Goal: Task Accomplishment & Management: Use online tool/utility

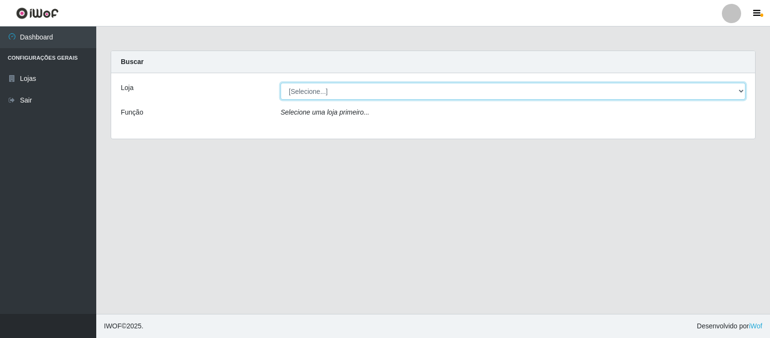
click at [592, 89] on select "[Selecione...] Rede Compras Supermercados - LOJA 3" at bounding box center [513, 91] width 465 height 17
select select "162"
click at [281, 83] on select "[Selecione...] Rede Compras Supermercados - LOJA 3" at bounding box center [513, 91] width 465 height 17
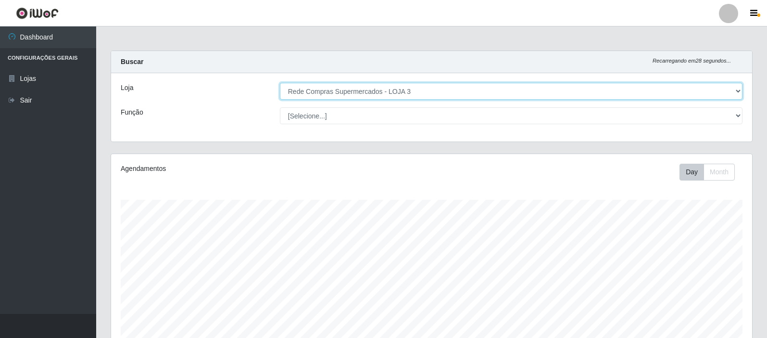
scroll to position [200, 641]
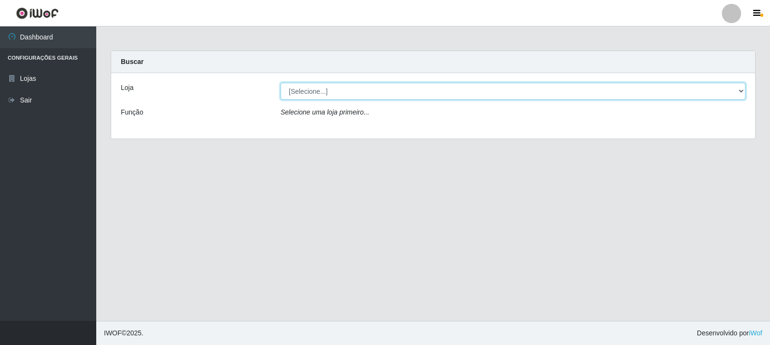
click at [396, 90] on select "[Selecione...] Rede Compras Supermercados - LOJA 3" at bounding box center [513, 91] width 465 height 17
select select "162"
click at [281, 83] on select "[Selecione...] Rede Compras Supermercados - LOJA 3" at bounding box center [513, 91] width 465 height 17
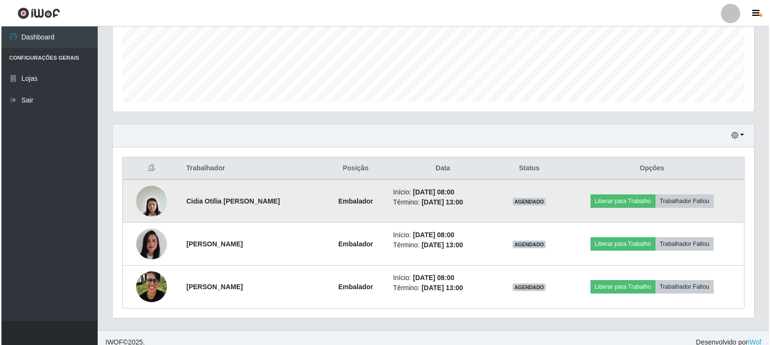
scroll to position [251, 0]
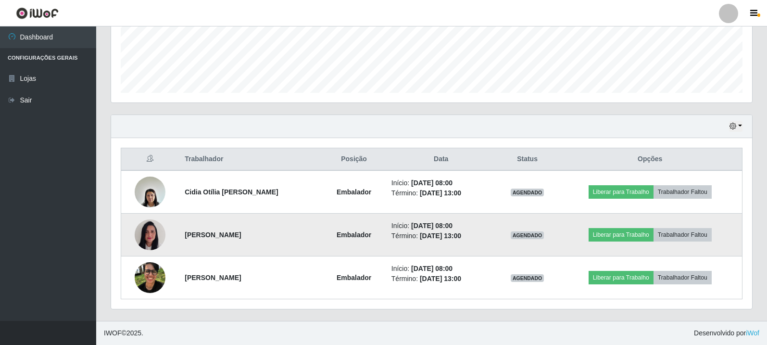
click at [126, 235] on td at bounding box center [150, 235] width 58 height 43
click at [131, 237] on td at bounding box center [150, 235] width 58 height 43
click at [140, 240] on img at bounding box center [150, 235] width 31 height 41
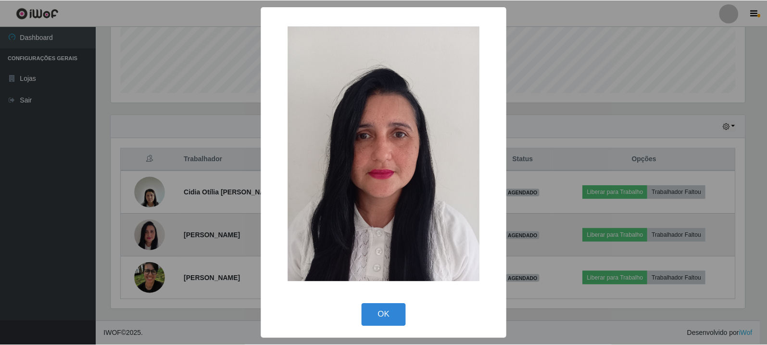
scroll to position [200, 637]
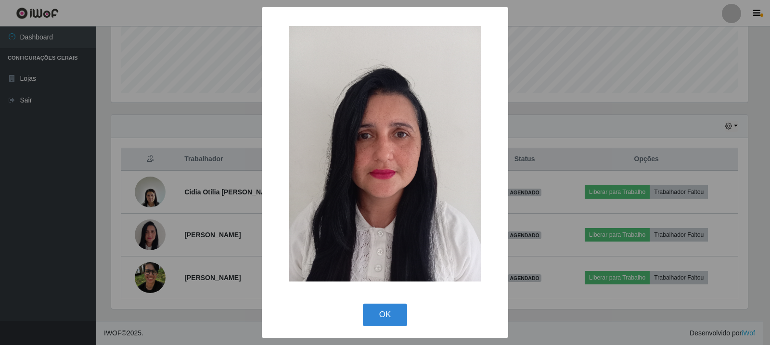
click at [146, 272] on div "× OK Cancel" at bounding box center [385, 172] width 770 height 345
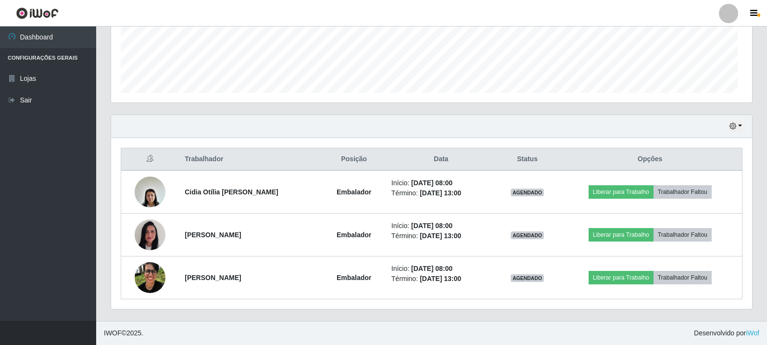
scroll to position [200, 641]
click at [147, 285] on img at bounding box center [150, 277] width 31 height 41
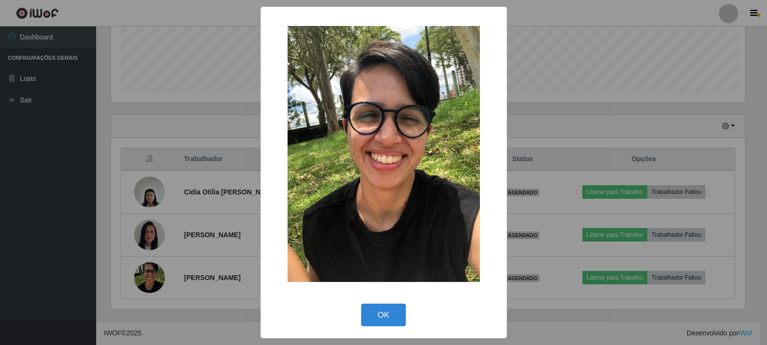
scroll to position [200, 637]
click at [147, 286] on div "× OK Cancel" at bounding box center [385, 172] width 770 height 345
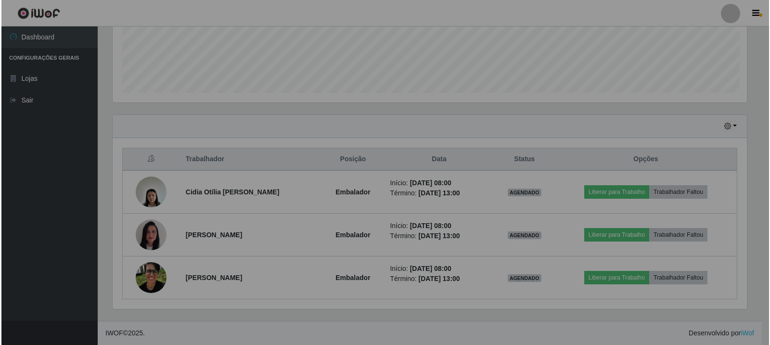
scroll to position [200, 641]
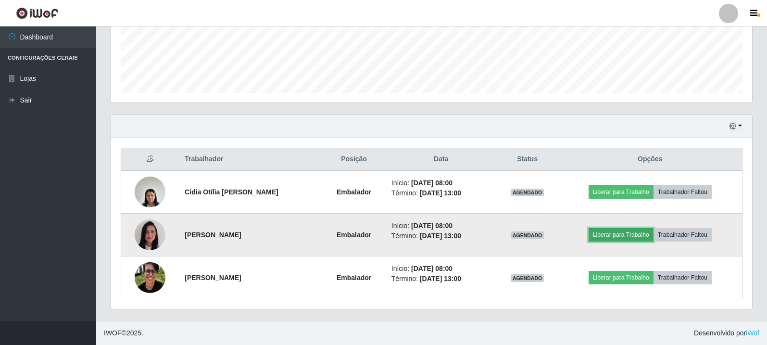
click at [611, 233] on button "Liberar para Trabalho" at bounding box center [621, 234] width 65 height 13
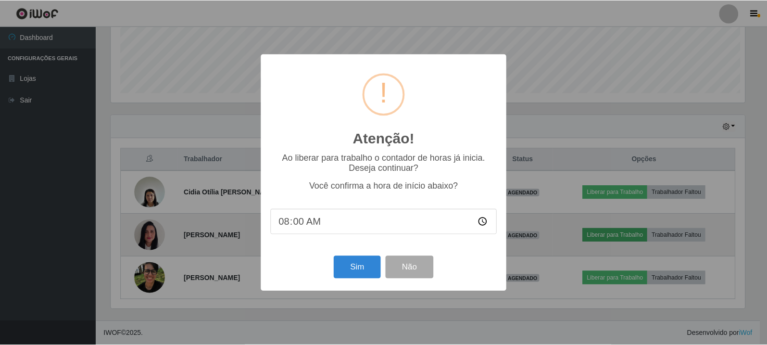
scroll to position [200, 637]
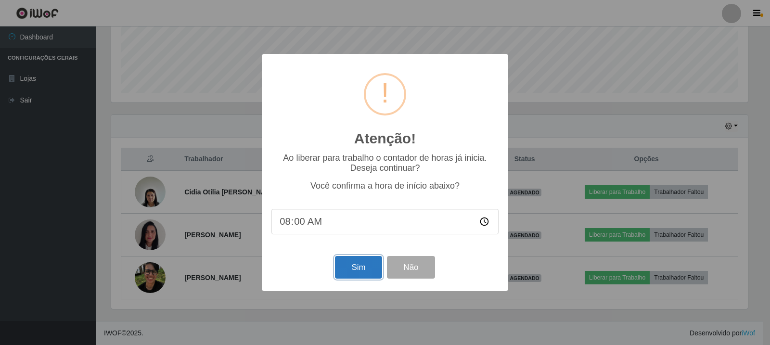
click at [364, 266] on button "Sim" at bounding box center [358, 267] width 47 height 23
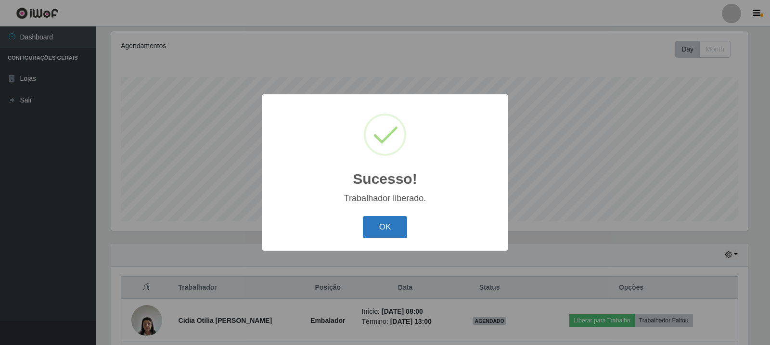
click at [400, 227] on button "OK" at bounding box center [385, 227] width 45 height 23
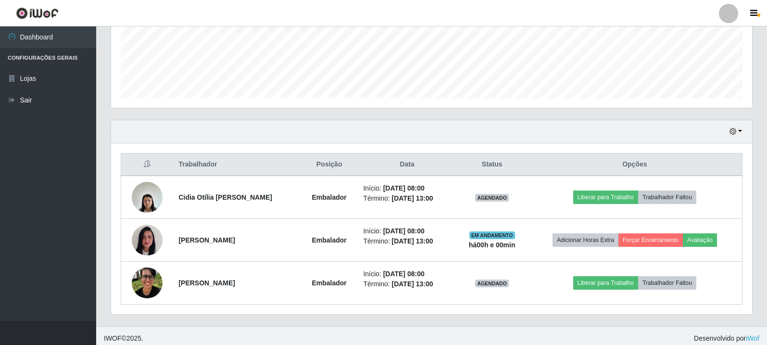
scroll to position [251, 0]
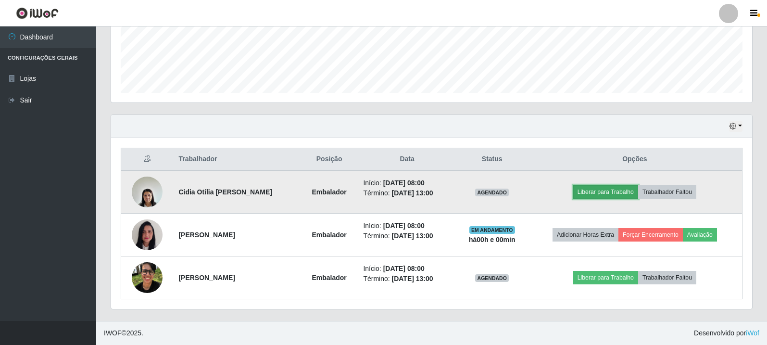
click at [610, 194] on button "Liberar para Trabalho" at bounding box center [606, 191] width 65 height 13
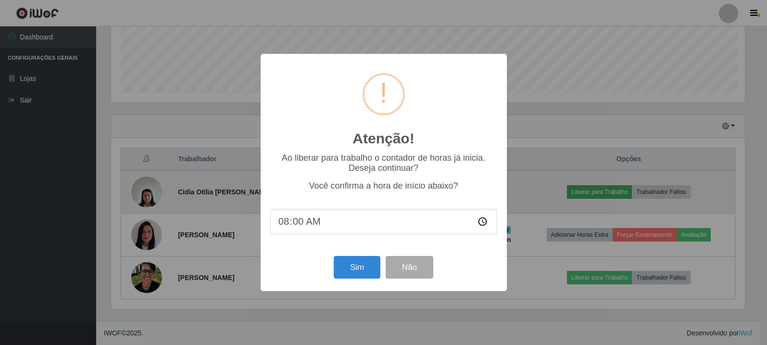
scroll to position [200, 637]
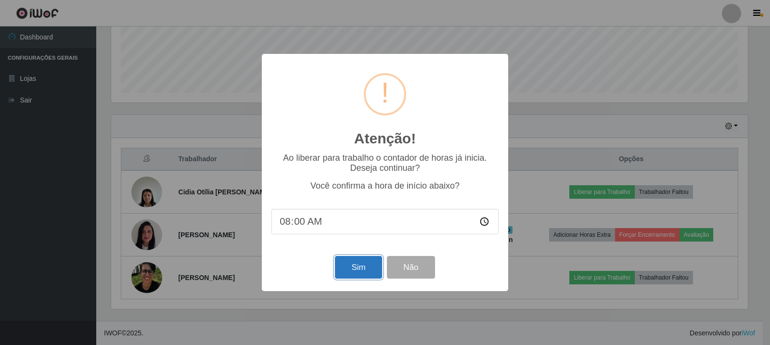
click at [360, 267] on button "Sim" at bounding box center [358, 267] width 47 height 23
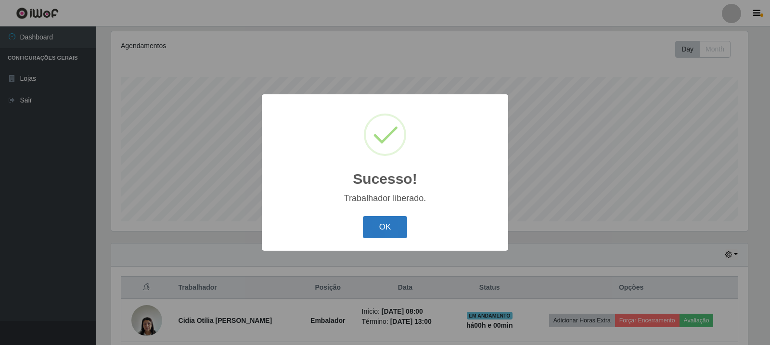
click at [374, 225] on button "OK" at bounding box center [385, 227] width 45 height 23
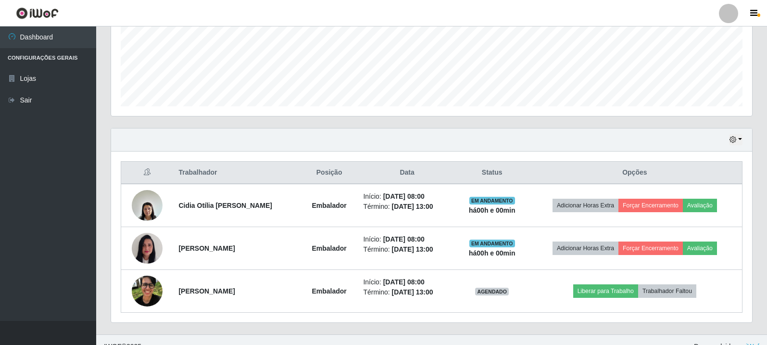
scroll to position [251, 0]
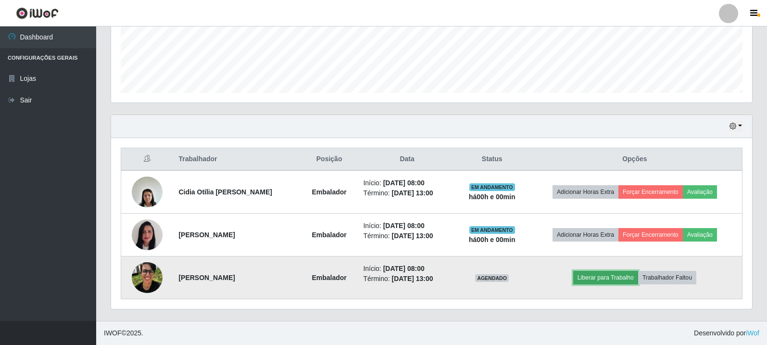
click at [602, 273] on button "Liberar para Trabalho" at bounding box center [606, 277] width 65 height 13
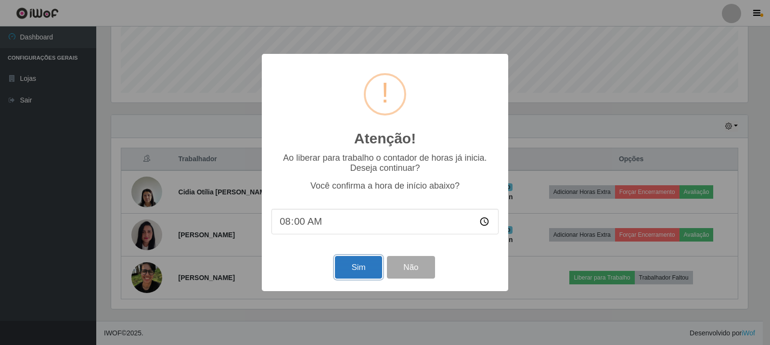
click at [363, 268] on button "Sim" at bounding box center [358, 267] width 47 height 23
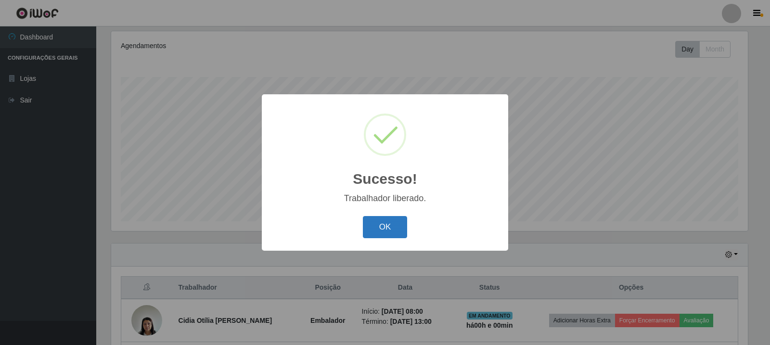
click at [380, 224] on button "OK" at bounding box center [385, 227] width 45 height 23
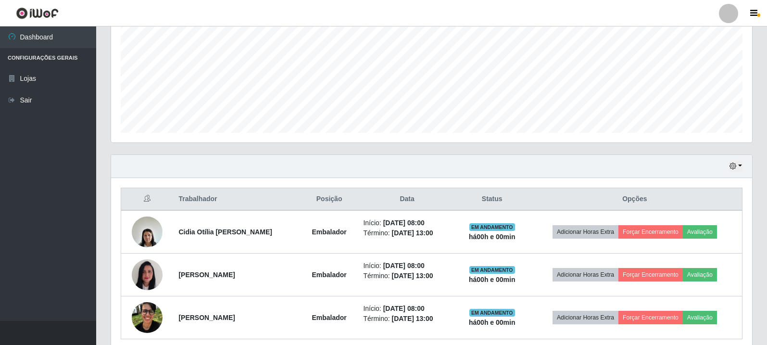
scroll to position [219, 0]
